Goal: Task Accomplishment & Management: Manage account settings

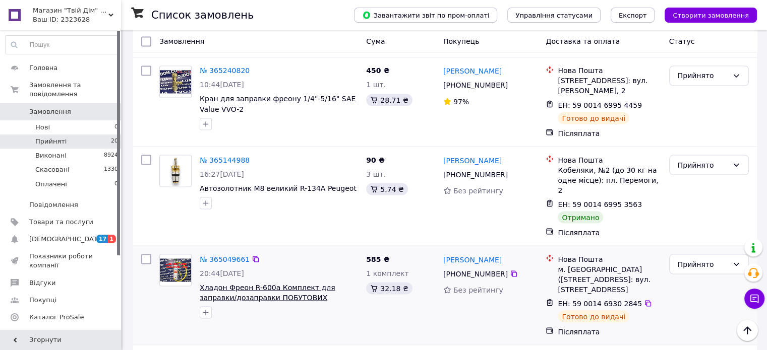
scroll to position [1816, 0]
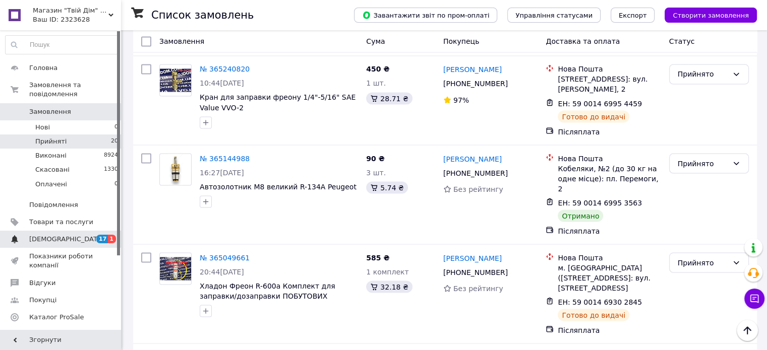
click at [81, 235] on span "[DEMOGRAPHIC_DATA]" at bounding box center [61, 239] width 64 height 9
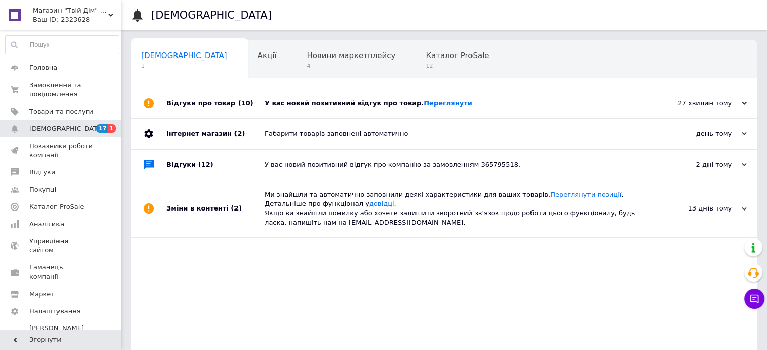
click at [435, 104] on link "Переглянути" at bounding box center [447, 103] width 49 height 8
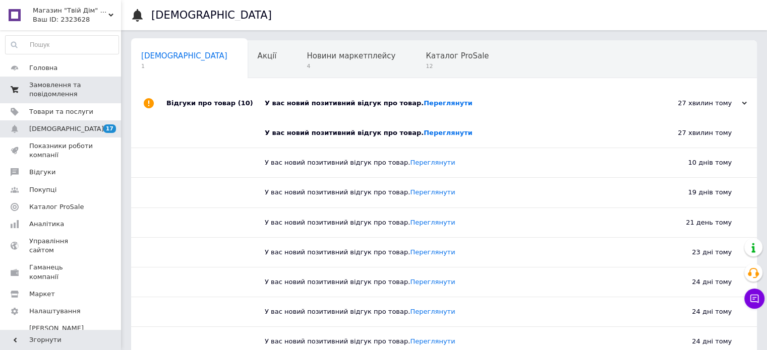
click at [48, 88] on span "Замовлення та повідомлення" at bounding box center [61, 90] width 64 height 18
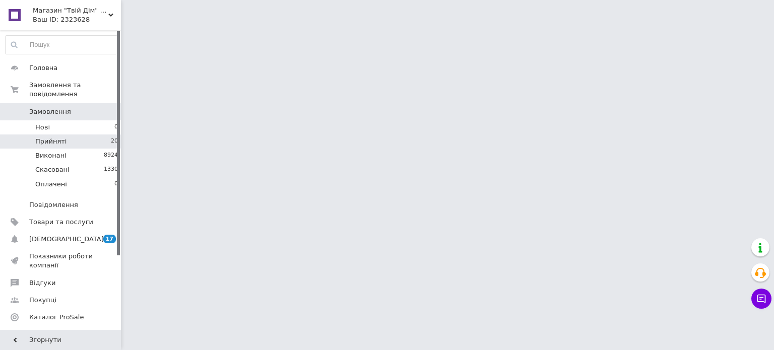
click at [77, 135] on li "Прийняті 20" at bounding box center [62, 142] width 124 height 14
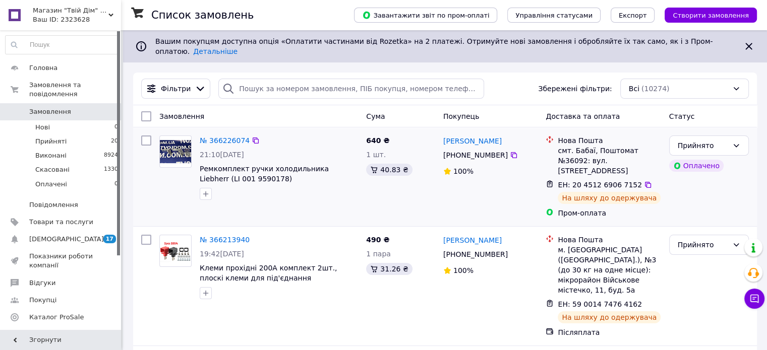
click at [454, 194] on div "[PERSON_NAME] [PHONE_NUMBER]%" at bounding box center [490, 177] width 103 height 91
